Goal: Complete application form

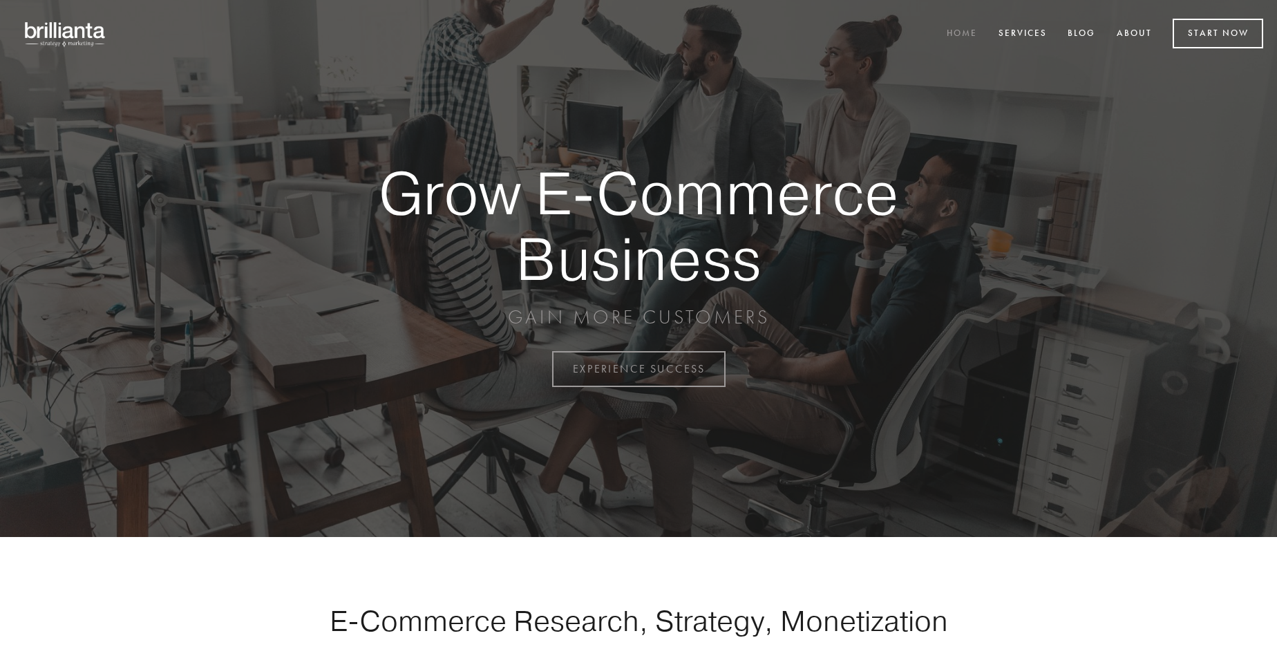
scroll to position [3622, 0]
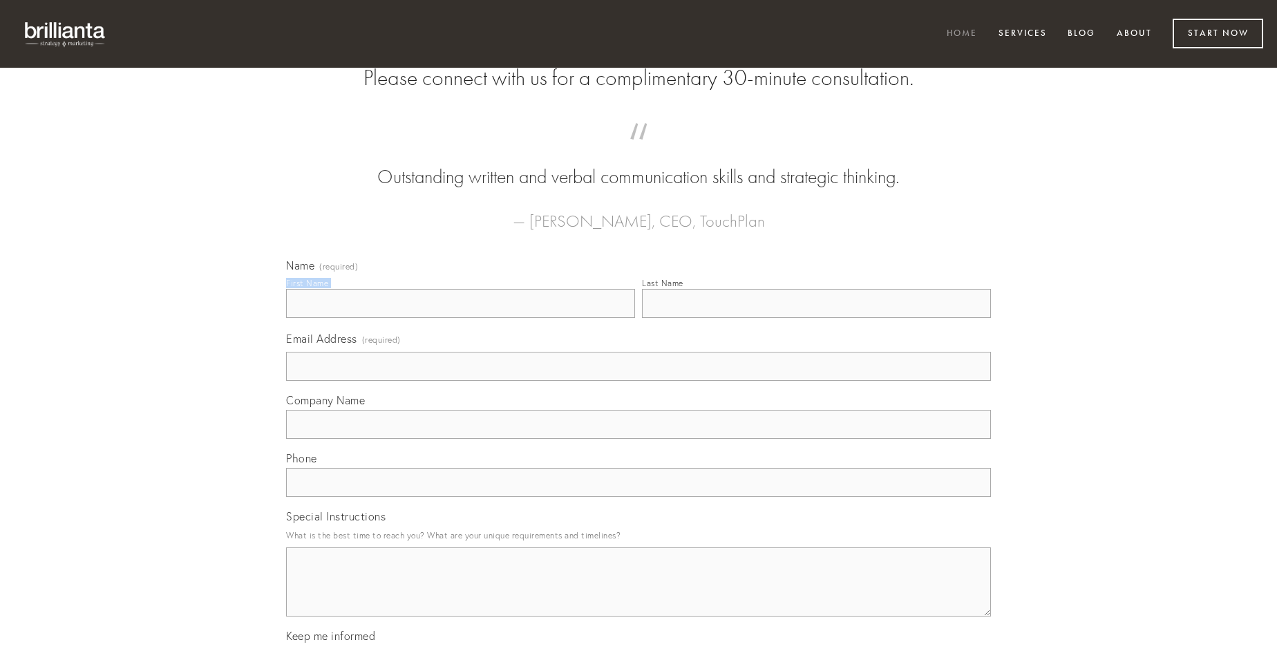
type input "[PERSON_NAME]"
click at [816, 318] on input "Last Name" at bounding box center [816, 303] width 349 height 29
type input "[PERSON_NAME]"
click at [638, 381] on input "Email Address (required)" at bounding box center [638, 366] width 705 height 29
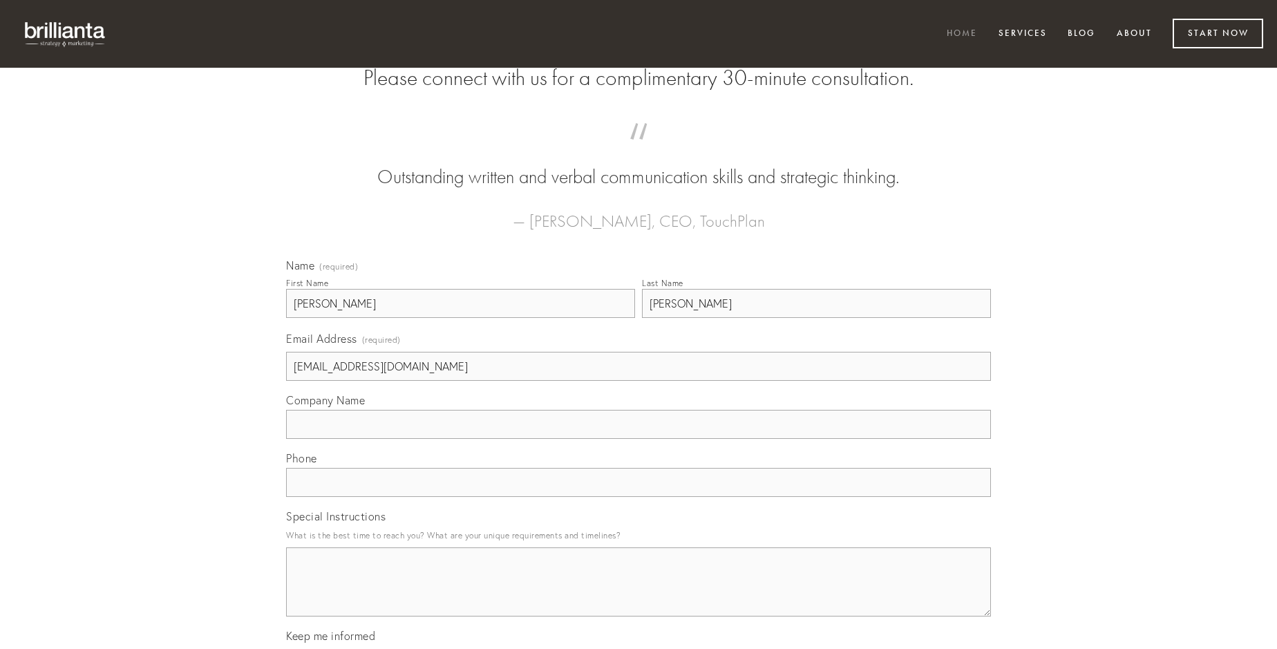
type input "[EMAIL_ADDRESS][DOMAIN_NAME]"
click at [638, 439] on input "Company Name" at bounding box center [638, 424] width 705 height 29
type input "cognatus"
click at [638, 497] on input "text" at bounding box center [638, 482] width 705 height 29
click at [638, 594] on textarea "Special Instructions" at bounding box center [638, 581] width 705 height 69
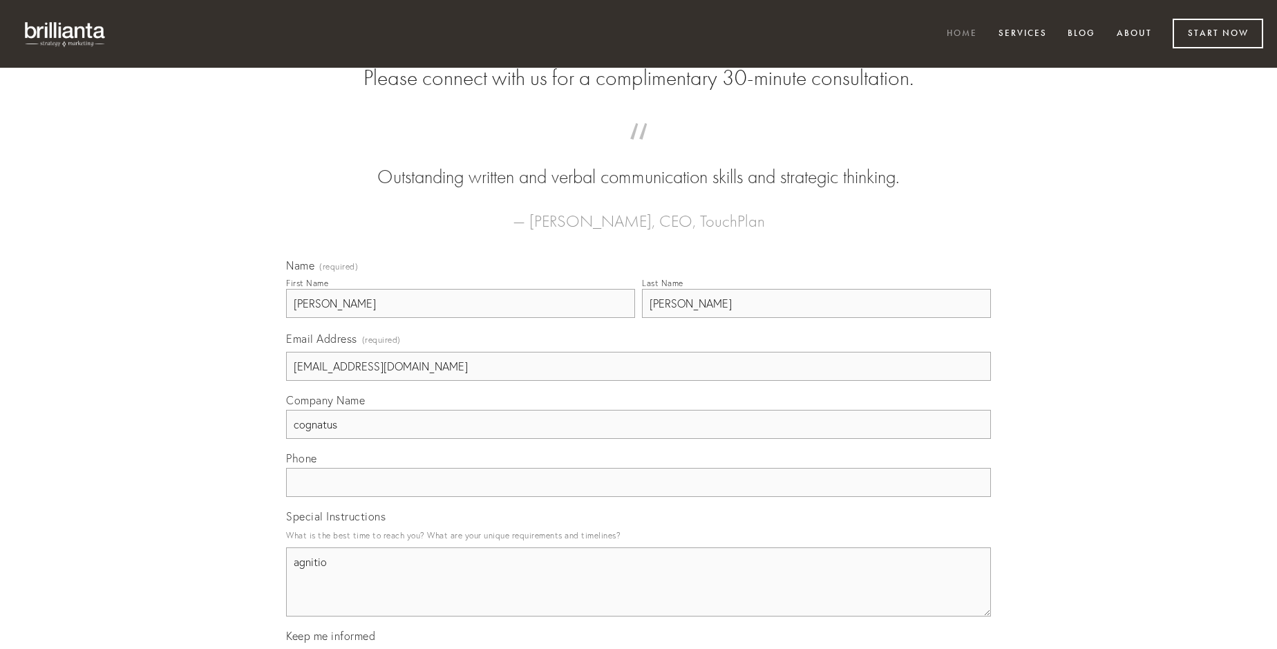
type textarea "agnitio"
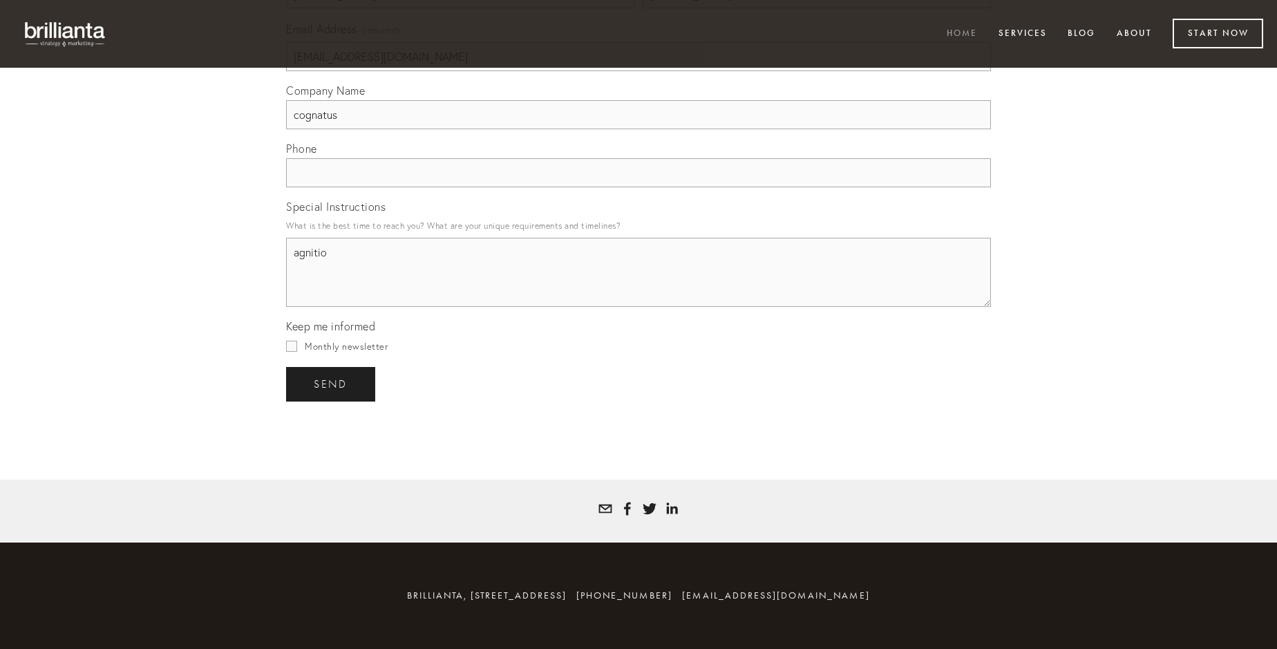
click at [332, 383] on span "send" at bounding box center [331, 384] width 34 height 12
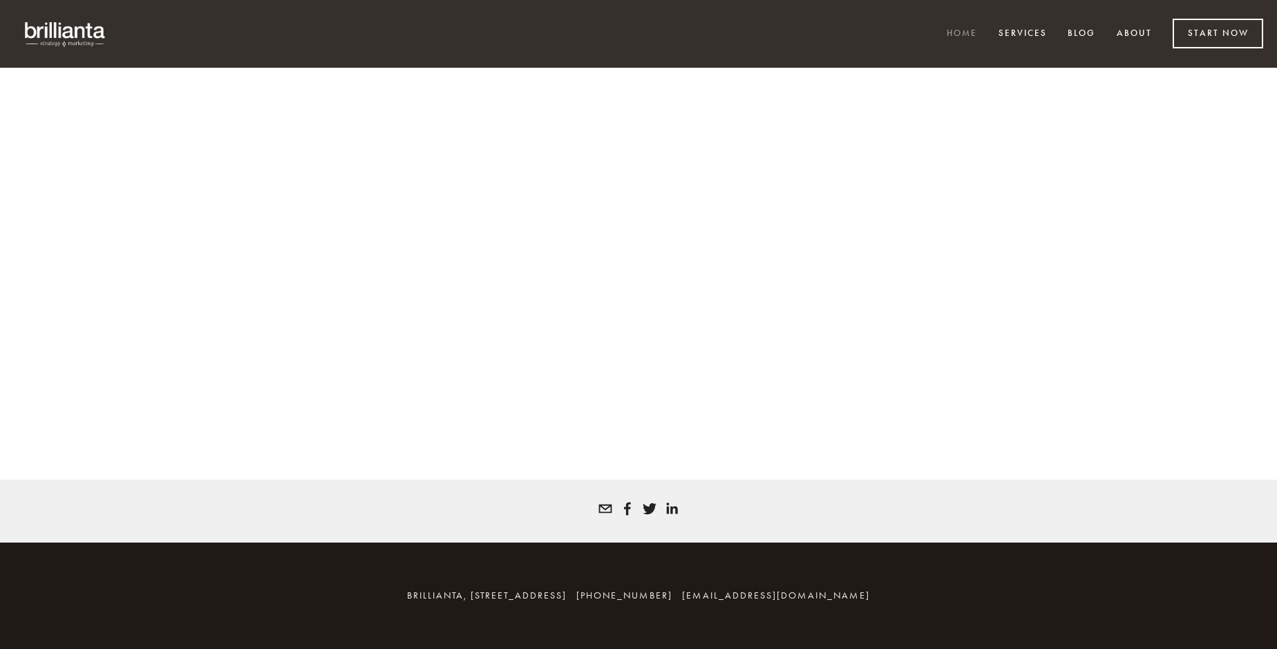
scroll to position [3603, 0]
